Goal: Find specific page/section: Find specific page/section

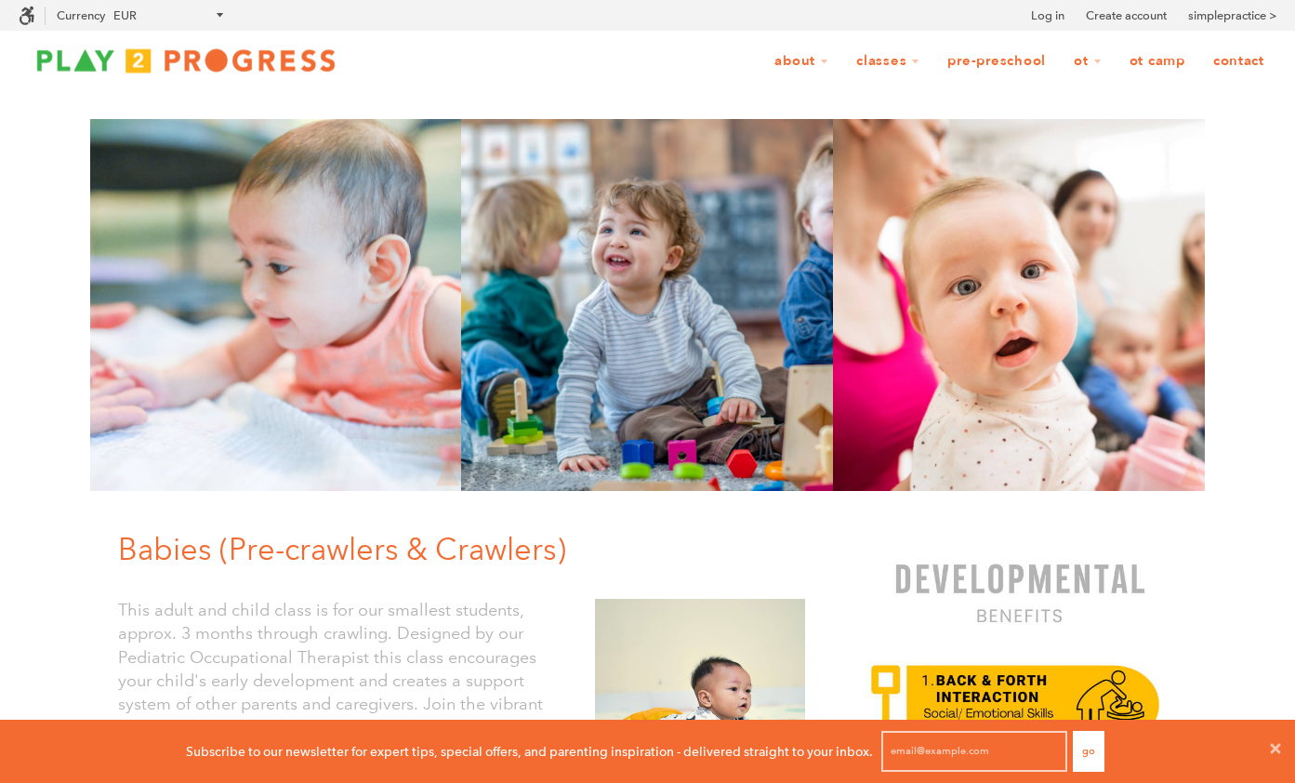
scroll to position [1, 1]
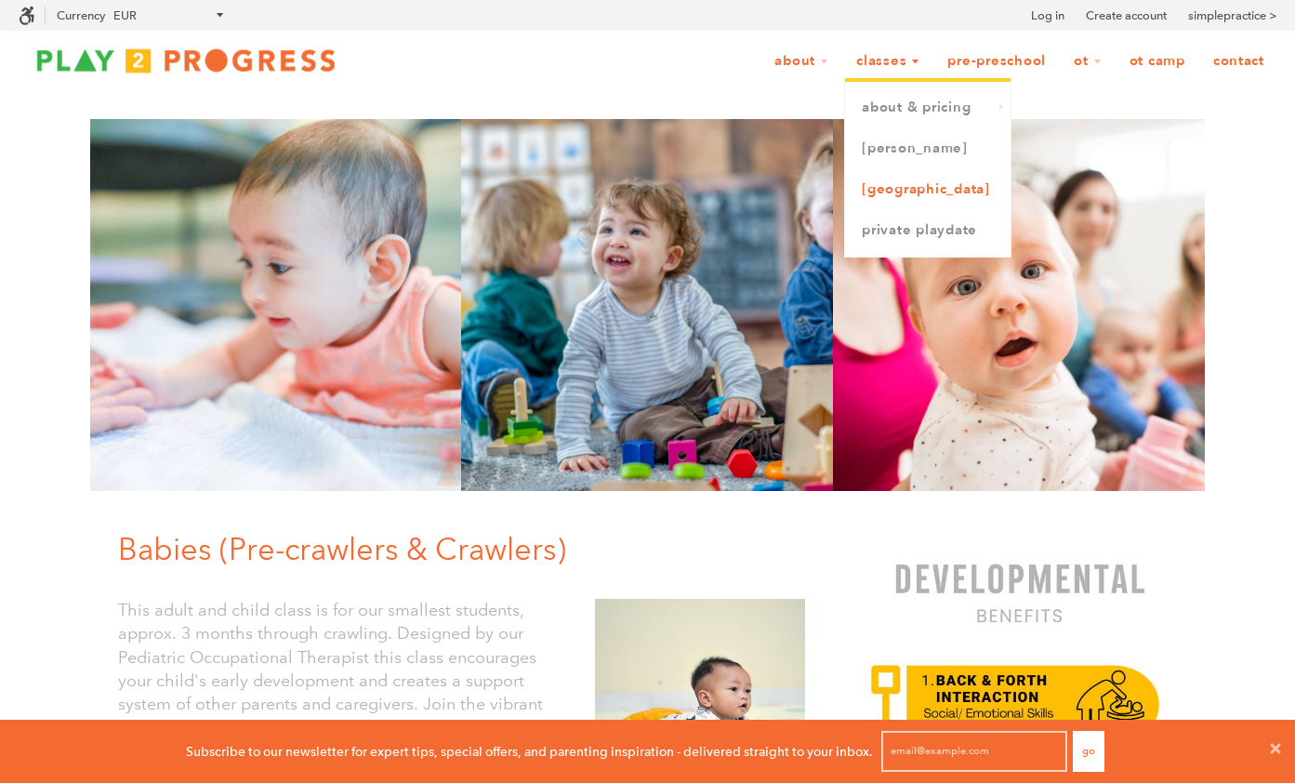
click at [891, 189] on link "[GEOGRAPHIC_DATA]" at bounding box center [927, 189] width 165 height 41
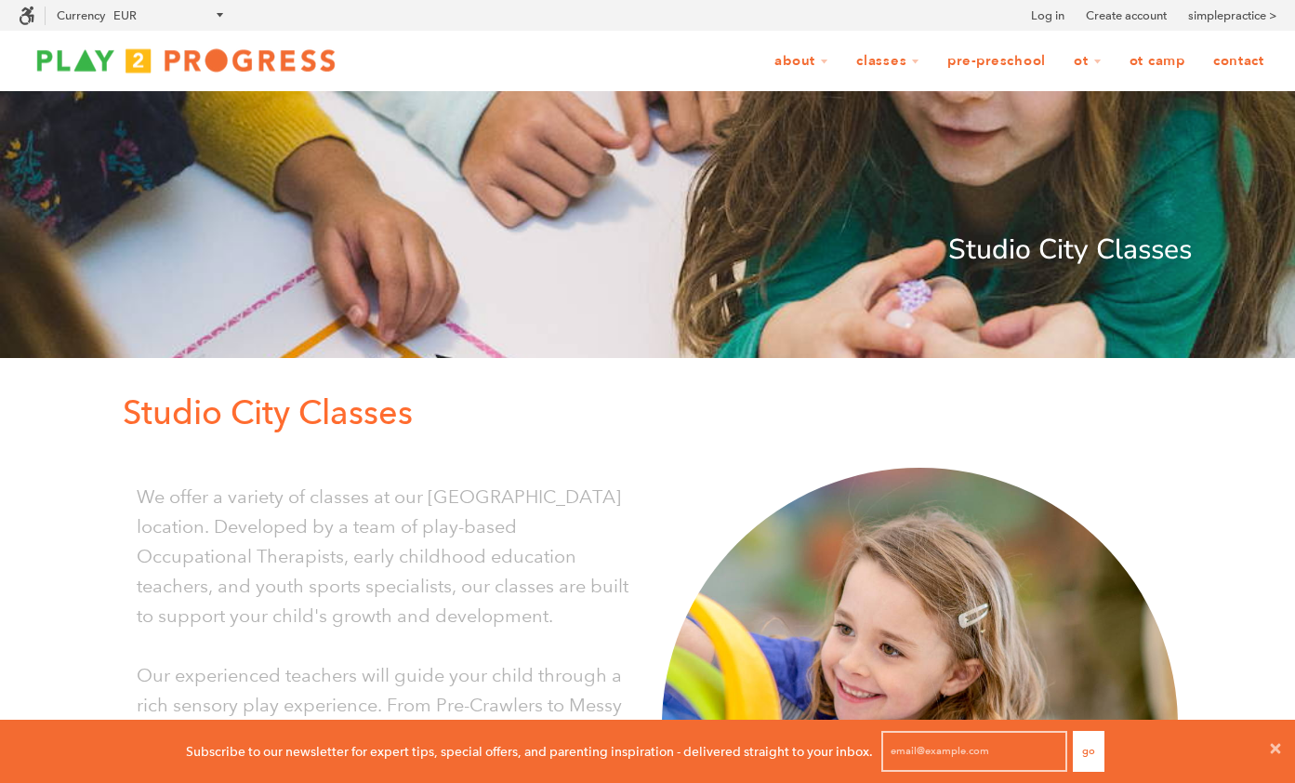
scroll to position [1, 1]
click at [1268, 742] on icon at bounding box center [1275, 748] width 15 height 15
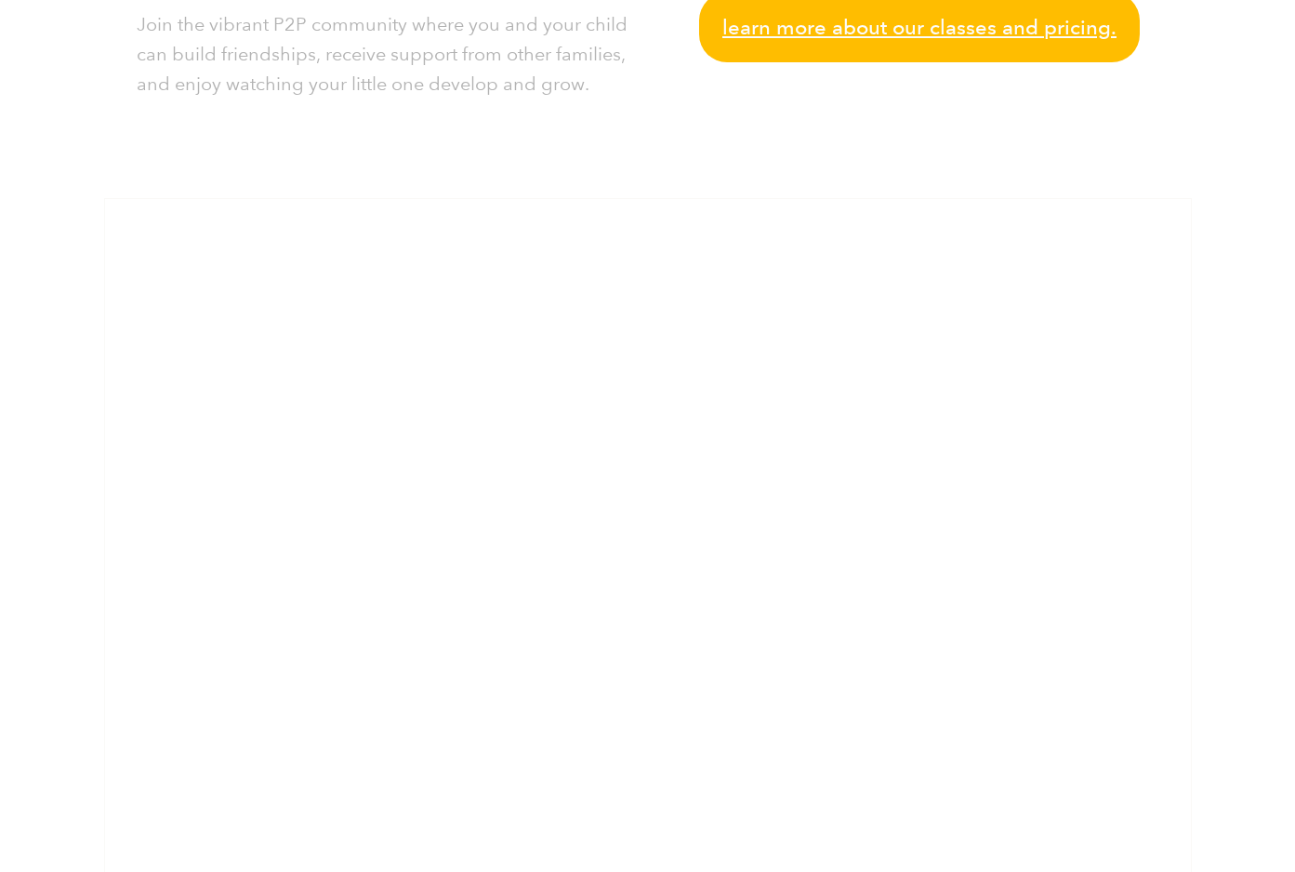
scroll to position [1036, 0]
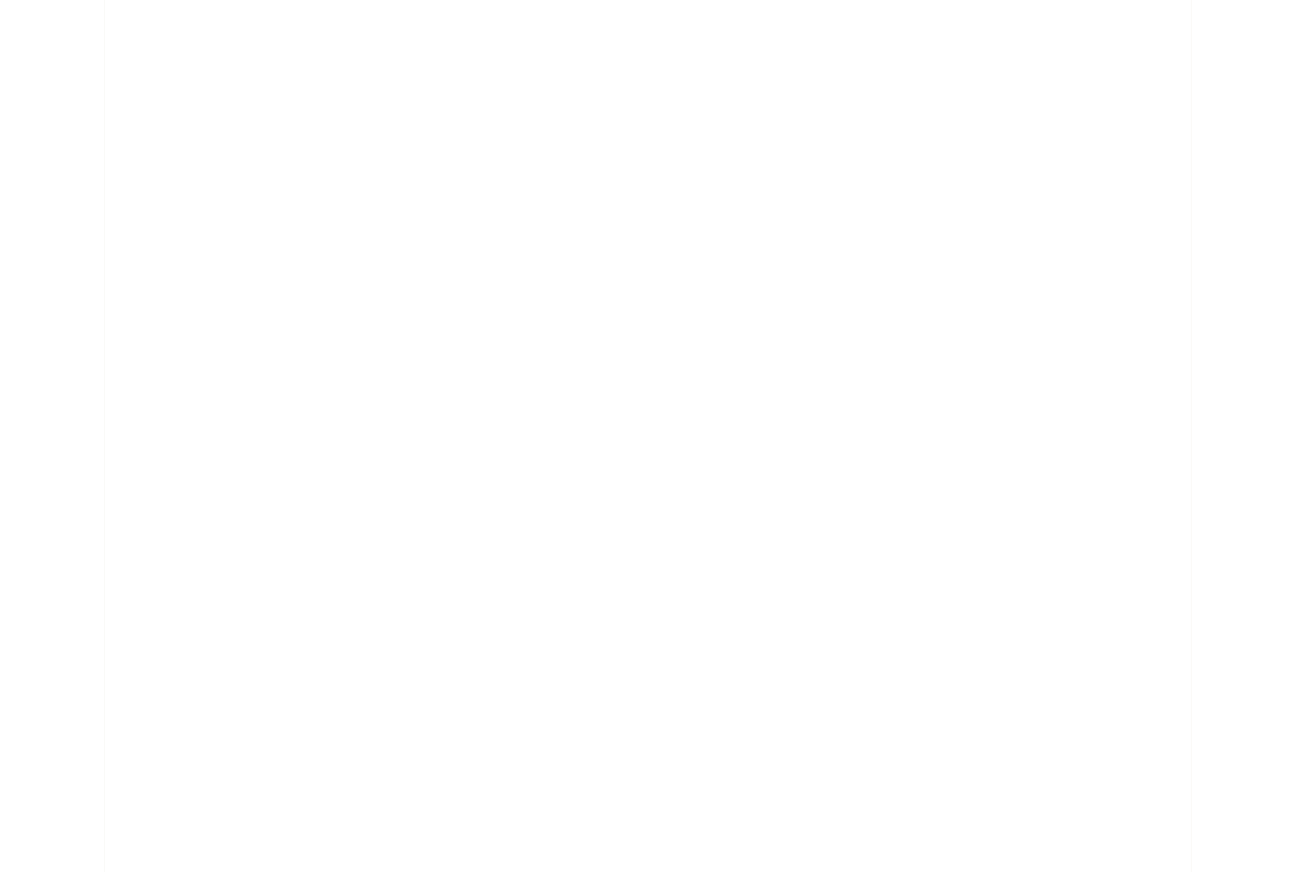
scroll to position [1533, 0]
